Goal: Use online tool/utility: Utilize a website feature to perform a specific function

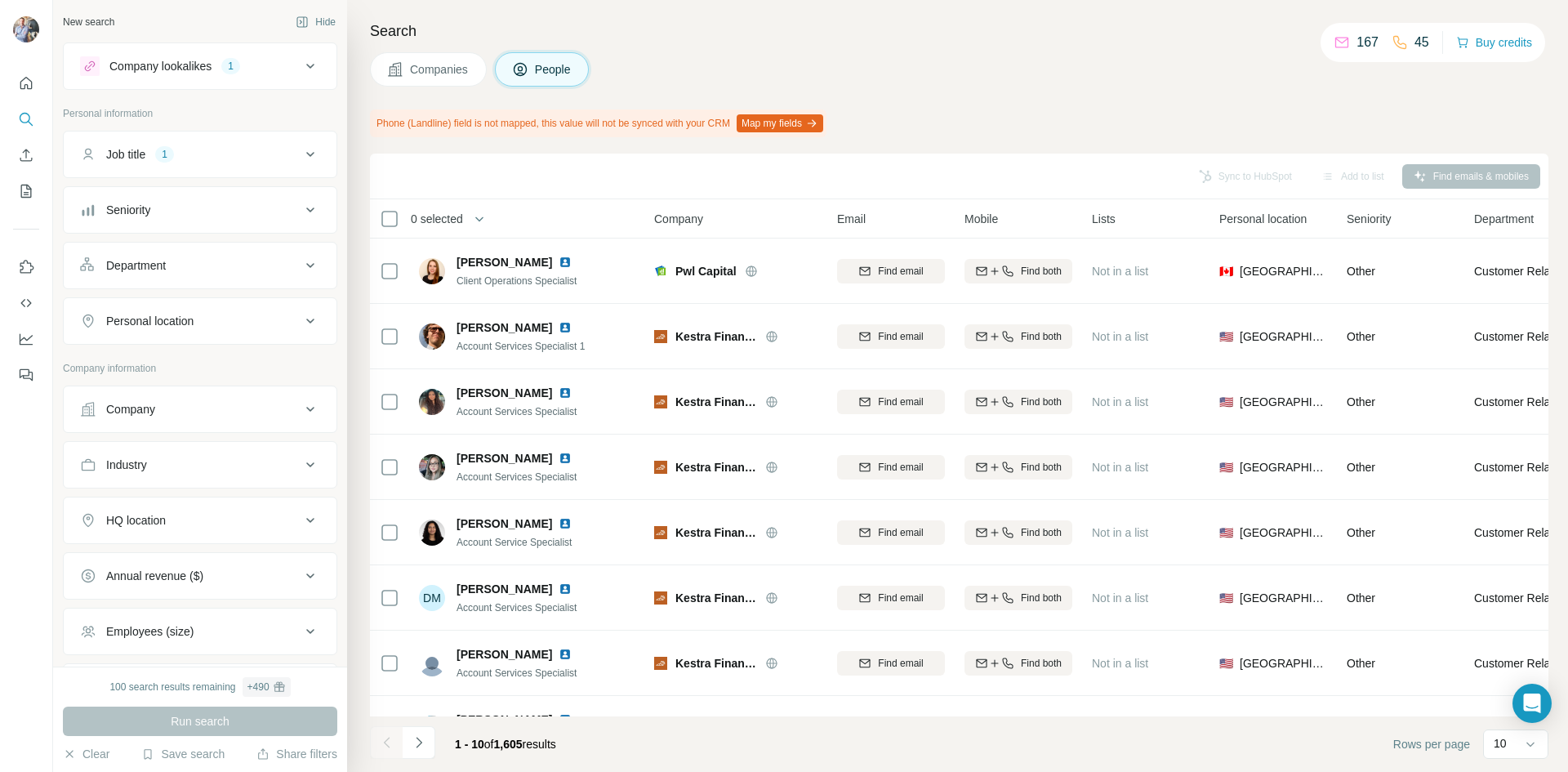
click at [459, 165] on div "Sync to HubSpot Add to list Find emails & mobiles" at bounding box center [960, 176] width 1162 height 28
click at [416, 55] on button "Companies" at bounding box center [428, 69] width 117 height 34
